Goal: Task Accomplishment & Management: Use online tool/utility

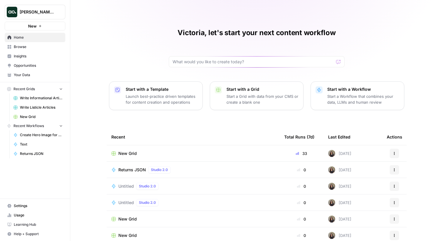
click at [44, 49] on span "Browse" at bounding box center [38, 46] width 49 height 5
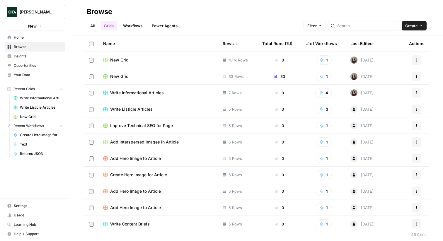
click at [137, 22] on link "Workflows" at bounding box center [132, 25] width 26 height 9
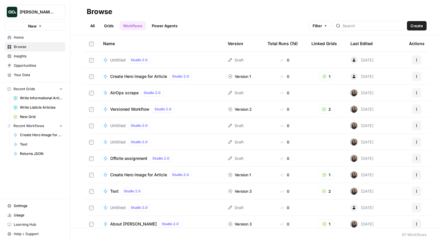
click at [412, 28] on span "Create" at bounding box center [416, 26] width 13 height 6
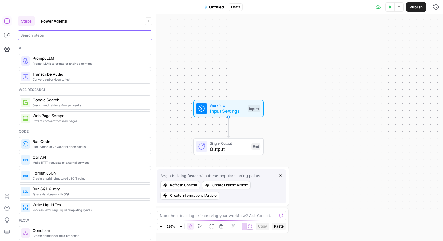
click at [57, 34] on input "search" at bounding box center [84, 35] width 129 height 6
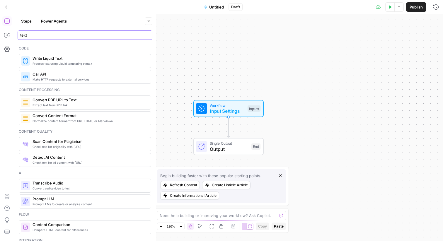
type input "text"
click at [41, 61] on span "Process text using Liquid templating syntax" at bounding box center [89, 63] width 114 height 5
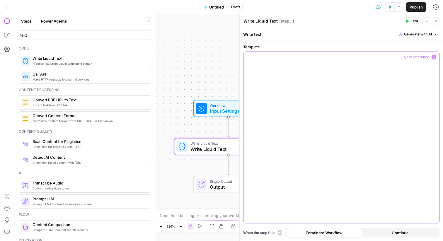
click at [336, 110] on div at bounding box center [341, 137] width 196 height 171
paste div
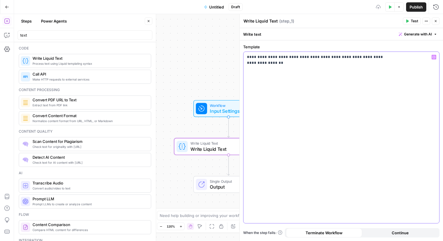
click at [371, 131] on div "**********" at bounding box center [341, 137] width 196 height 171
click at [437, 4] on icon "button" at bounding box center [436, 7] width 6 height 6
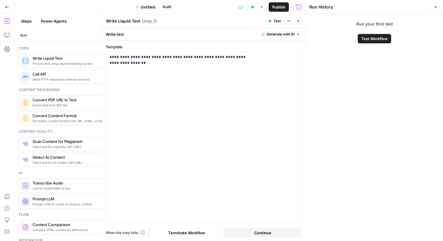
click at [437, 4] on button "Close" at bounding box center [436, 7] width 8 height 8
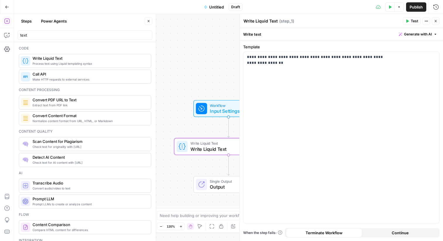
click at [434, 20] on icon "button" at bounding box center [436, 21] width 4 height 4
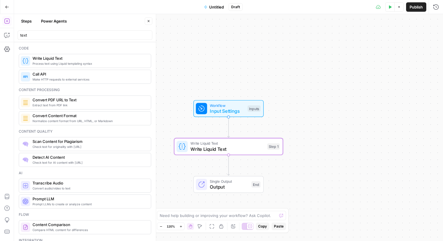
click at [415, 7] on span "Publish" at bounding box center [415, 7] width 13 height 6
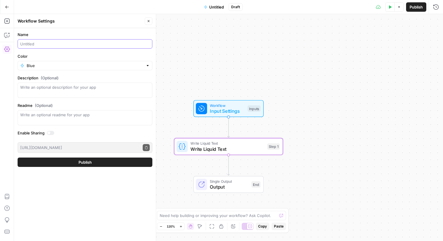
click at [69, 45] on input "Name" at bounding box center [84, 44] width 129 height 6
type input "Returns HTML"
click at [70, 162] on button "Publish" at bounding box center [85, 162] width 135 height 9
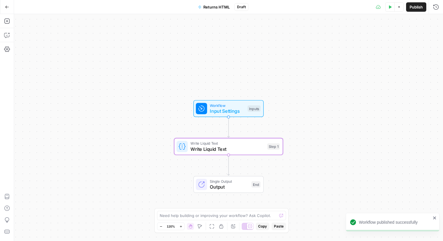
click at [8, 7] on icon "button" at bounding box center [7, 7] width 4 height 4
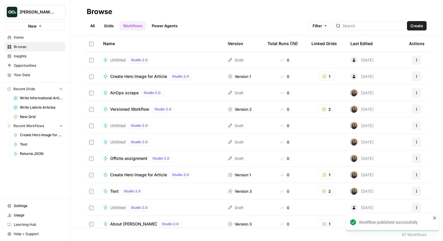
click at [112, 27] on link "Grids" at bounding box center [108, 25] width 17 height 9
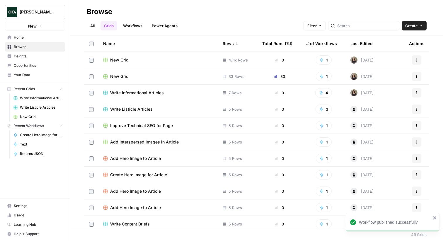
click at [203, 67] on td "New Grid" at bounding box center [157, 60] width 119 height 16
click at [117, 75] on span "New Grid" at bounding box center [119, 76] width 18 height 6
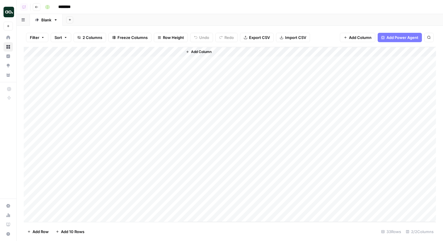
click at [196, 52] on span "Add Column" at bounding box center [201, 51] width 20 height 5
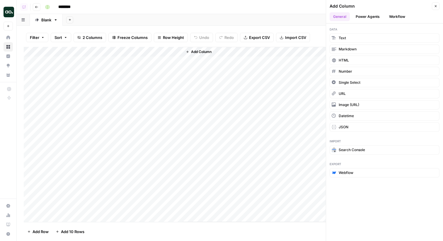
click at [394, 16] on button "Workflow" at bounding box center [396, 16] width 23 height 9
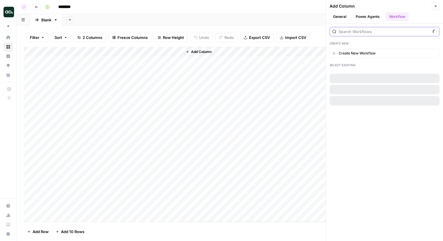
click at [358, 32] on input "search" at bounding box center [384, 32] width 92 height 6
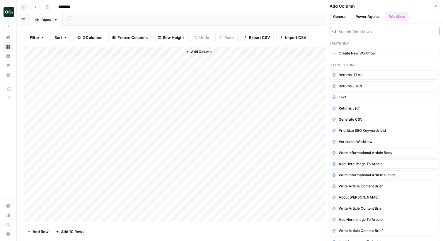
type input "e"
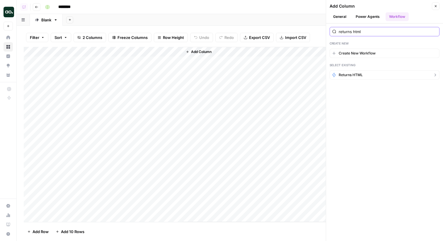
type input "returns html"
click at [350, 73] on span "Returns HTML" at bounding box center [350, 74] width 24 height 5
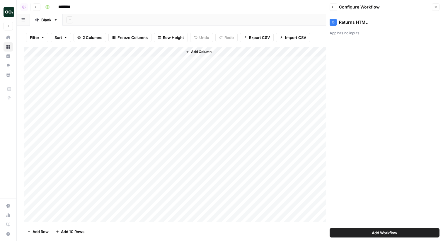
click at [375, 233] on span "Add Workflow" at bounding box center [384, 233] width 25 height 6
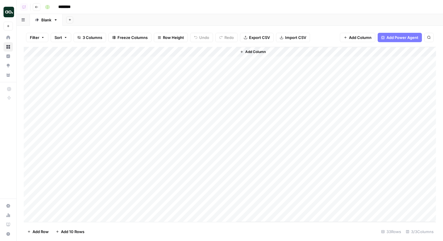
click at [209, 60] on div "Add Column" at bounding box center [230, 134] width 412 height 175
click at [209, 71] on div "Add Column" at bounding box center [230, 134] width 412 height 175
click at [221, 60] on div "Add Column" at bounding box center [230, 134] width 412 height 175
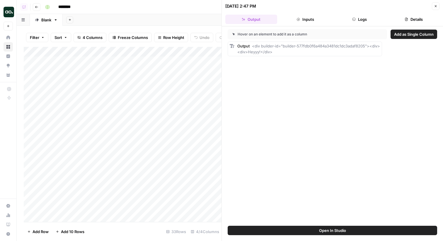
click at [408, 21] on button "Details" at bounding box center [413, 19] width 52 height 9
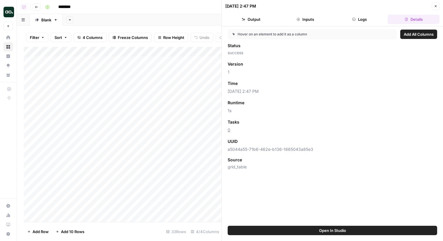
click at [250, 19] on button "Output" at bounding box center [251, 19] width 52 height 9
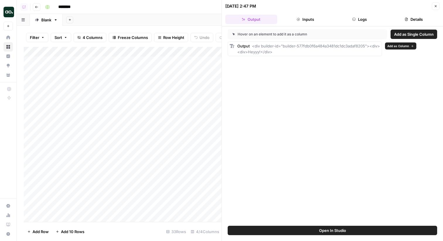
drag, startPoint x: 261, startPoint y: 45, endPoint x: 278, endPoint y: 47, distance: 17.1
click at [278, 47] on span "<div builder-id="builder-577fdb0f6a484a3481dc1dc3adaf8205"><div> <div>Heyyy!</d…" at bounding box center [308, 49] width 143 height 11
click at [280, 47] on span "<div builder-id="builder-577fdb0f6a484a3481dc1dc3adaf8205"><div> <div>Heyyy!</d…" at bounding box center [308, 49] width 143 height 11
click at [439, 7] on header "10/15/25 at 2:47 PM Close Output Inputs Logs Details" at bounding box center [332, 13] width 221 height 26
click at [435, 6] on icon "button" at bounding box center [435, 6] width 2 height 2
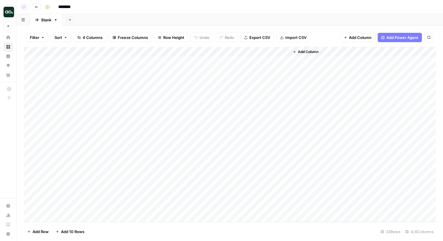
click at [258, 63] on div "Add Column" at bounding box center [230, 134] width 412 height 175
click at [266, 62] on div "Add Column" at bounding box center [230, 134] width 412 height 175
click at [266, 62] on body "Vicky Testing New Home Browse Insights Opportunities Your Data Recent Grids Wri…" at bounding box center [221, 120] width 443 height 241
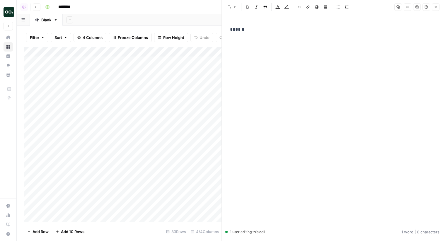
click at [435, 5] on icon "button" at bounding box center [436, 7] width 4 height 4
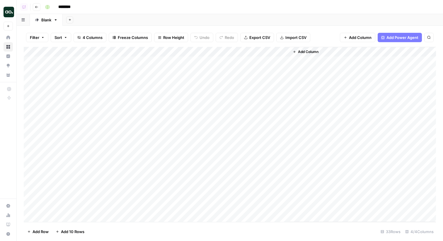
click at [262, 50] on div "Add Column" at bounding box center [230, 134] width 412 height 175
click at [301, 17] on div "Add Sheet" at bounding box center [253, 20] width 380 height 12
click at [268, 45] on div "Filter Sort 4 Columns Freeze Columns Row Height Undo Redo Export CSV Import CSV…" at bounding box center [230, 37] width 412 height 19
click at [261, 52] on div "Add Column" at bounding box center [230, 134] width 412 height 175
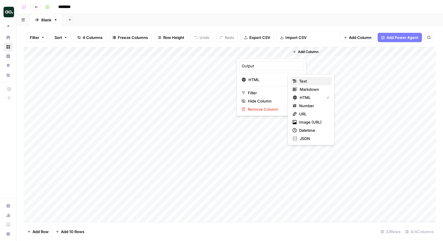
click at [306, 81] on span "Text" at bounding box center [313, 81] width 28 height 6
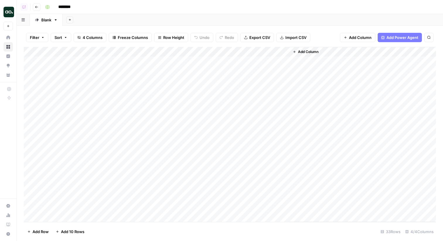
click at [258, 70] on div "Add Column" at bounding box center [230, 134] width 412 height 175
click at [268, 71] on div "Add Column" at bounding box center [230, 134] width 412 height 175
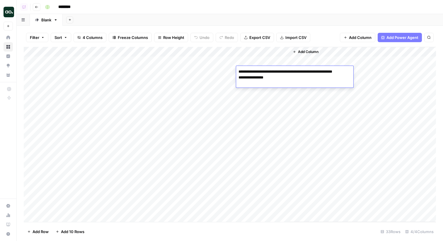
click at [268, 71] on textarea "**********" at bounding box center [294, 78] width 117 height 20
click at [309, 25] on div "Add Sheet" at bounding box center [253, 20] width 380 height 12
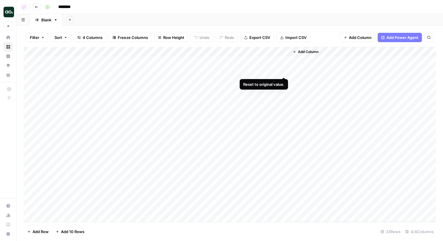
click at [282, 72] on div "Add Column" at bounding box center [230, 134] width 412 height 175
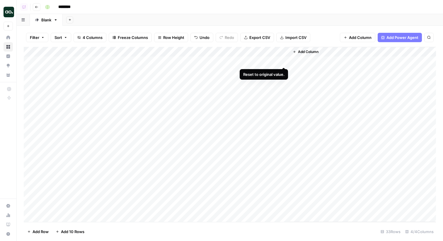
click at [284, 61] on div "Add Column" at bounding box center [230, 134] width 412 height 175
click at [289, 17] on div "Add Sheet" at bounding box center [253, 20] width 380 height 12
click at [273, 6] on div "********" at bounding box center [240, 6] width 394 height 9
click at [258, 62] on div "Add Column" at bounding box center [230, 134] width 412 height 175
click at [260, 94] on div "Add Column" at bounding box center [230, 134] width 412 height 175
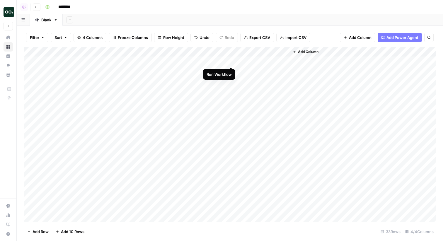
click at [230, 61] on div "Add Column" at bounding box center [230, 134] width 412 height 175
click at [251, 64] on div "Add Column" at bounding box center [230, 134] width 412 height 175
click at [266, 62] on div "Add Column" at bounding box center [230, 134] width 412 height 175
click at [275, 26] on div "Export all rows as a CSV file" at bounding box center [255, 25] width 47 height 6
click at [264, 62] on div "Add Column" at bounding box center [230, 134] width 412 height 175
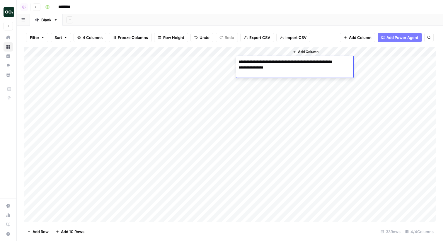
click at [264, 62] on textarea "**********" at bounding box center [294, 68] width 117 height 20
click at [275, 69] on textarea "**********" at bounding box center [294, 68] width 117 height 20
click at [270, 16] on div "Add Sheet" at bounding box center [253, 20] width 380 height 12
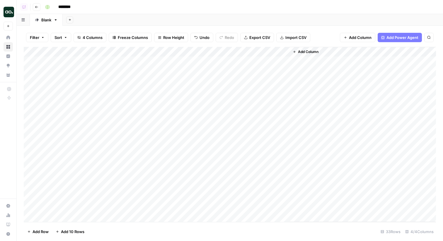
click at [261, 48] on div "Add Column" at bounding box center [230, 134] width 412 height 175
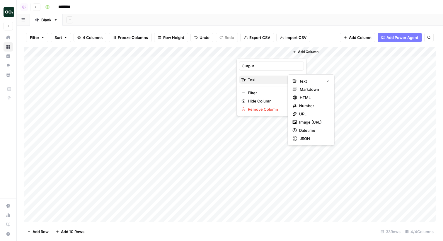
click at [260, 81] on span "Text" at bounding box center [270, 80] width 45 height 6
click at [315, 97] on span "HTML" at bounding box center [313, 98] width 28 height 6
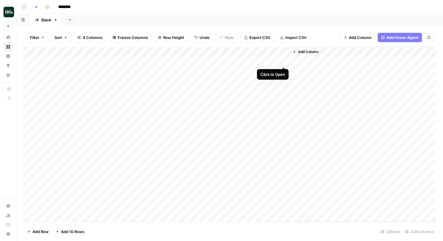
click at [283, 62] on div "Add Column" at bounding box center [230, 134] width 412 height 175
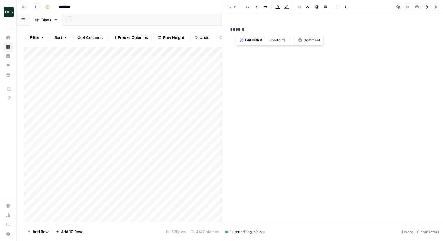
drag, startPoint x: 235, startPoint y: 30, endPoint x: 261, endPoint y: 28, distance: 26.1
click at [261, 28] on p "******" at bounding box center [332, 30] width 205 height 8
click at [235, 28] on p "******" at bounding box center [332, 30] width 205 height 8
click at [435, 6] on icon "button" at bounding box center [436, 7] width 4 height 4
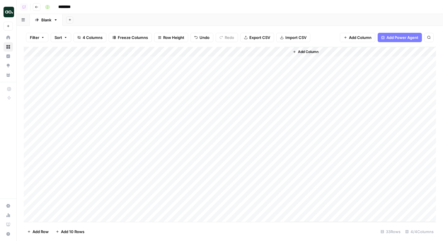
click at [258, 53] on div "Add Column" at bounding box center [230, 134] width 412 height 175
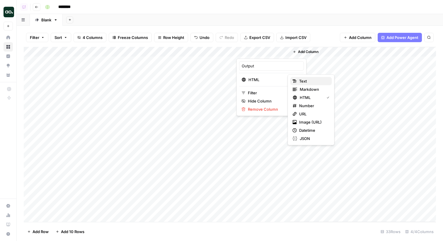
click at [304, 81] on span "Text" at bounding box center [313, 81] width 28 height 6
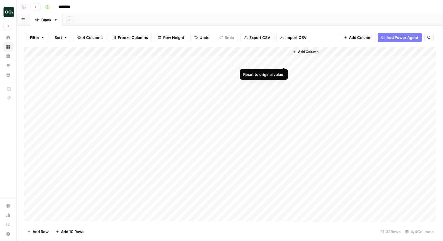
click at [283, 62] on div "Add Column" at bounding box center [230, 134] width 412 height 175
click at [215, 11] on div "********" at bounding box center [240, 6] width 394 height 9
